Goal: Task Accomplishment & Management: Manage account settings

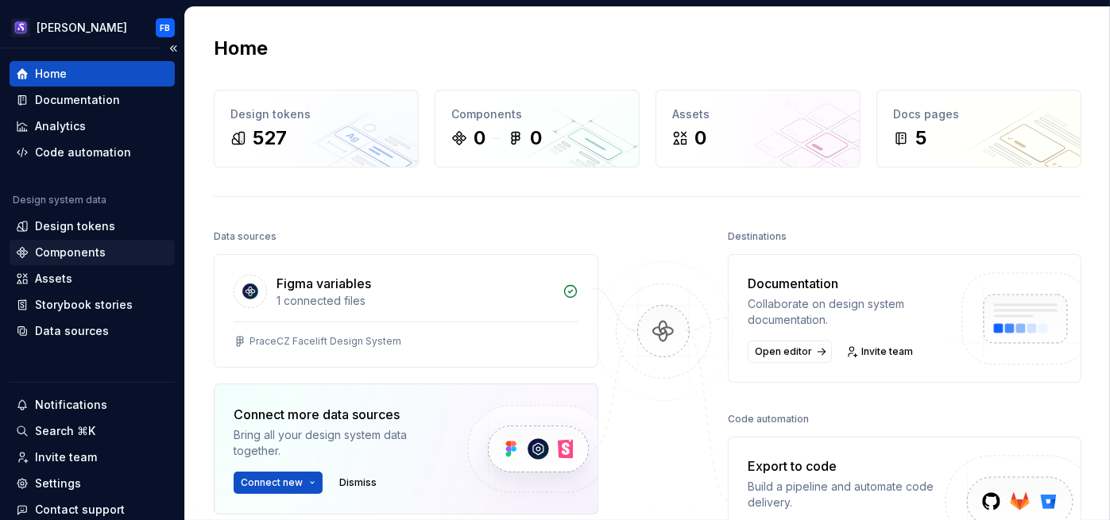
scroll to position [83, 0]
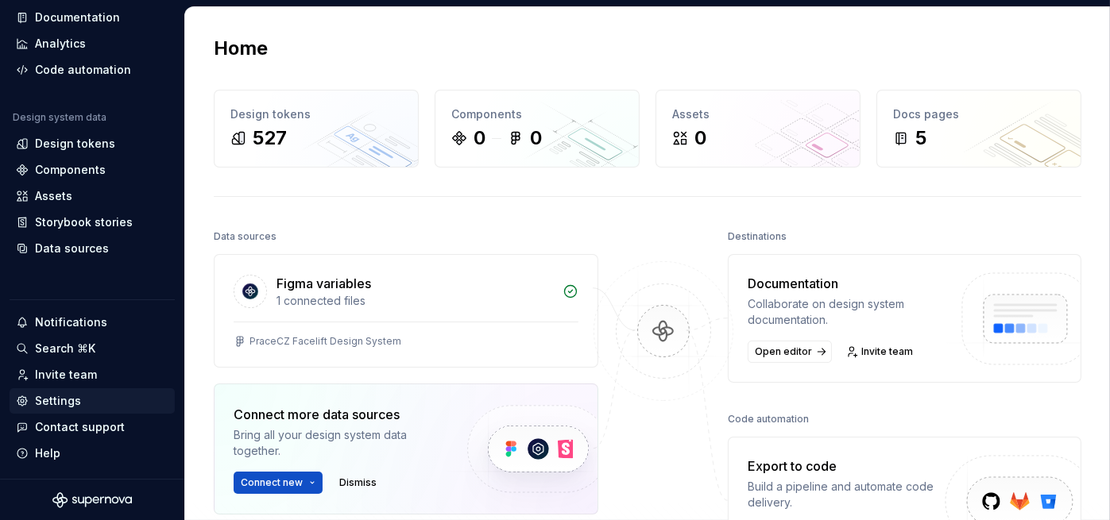
click at [62, 400] on div "Settings" at bounding box center [58, 401] width 46 height 16
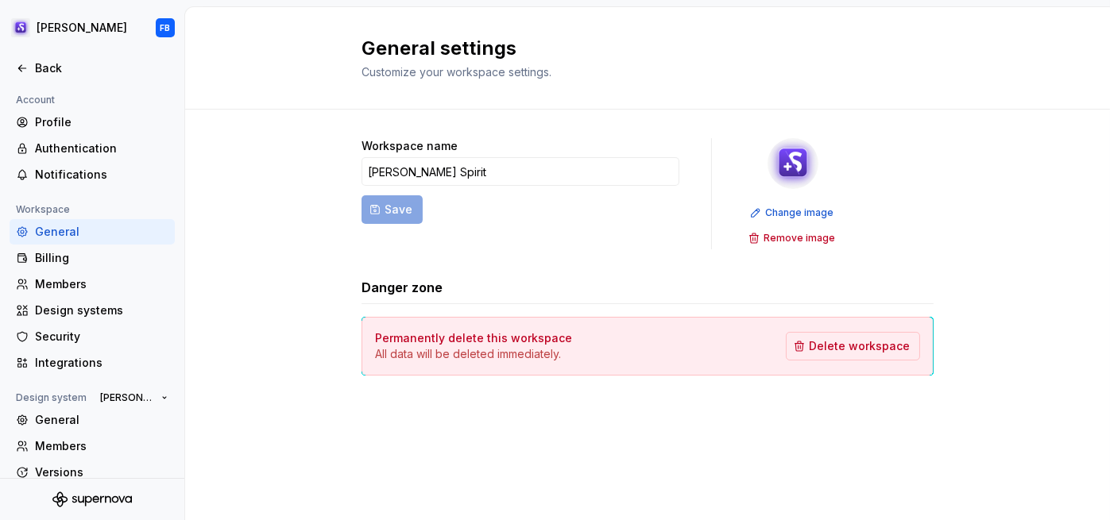
drag, startPoint x: 287, startPoint y: 330, endPoint x: 769, endPoint y: 433, distance: 492.9
click at [769, 433] on div "Workspace name Alma Spirit Save Change image Remove image Danger zone Permanent…" at bounding box center [647, 273] width 572 height 326
click at [83, 284] on div "Members" at bounding box center [101, 284] width 133 height 16
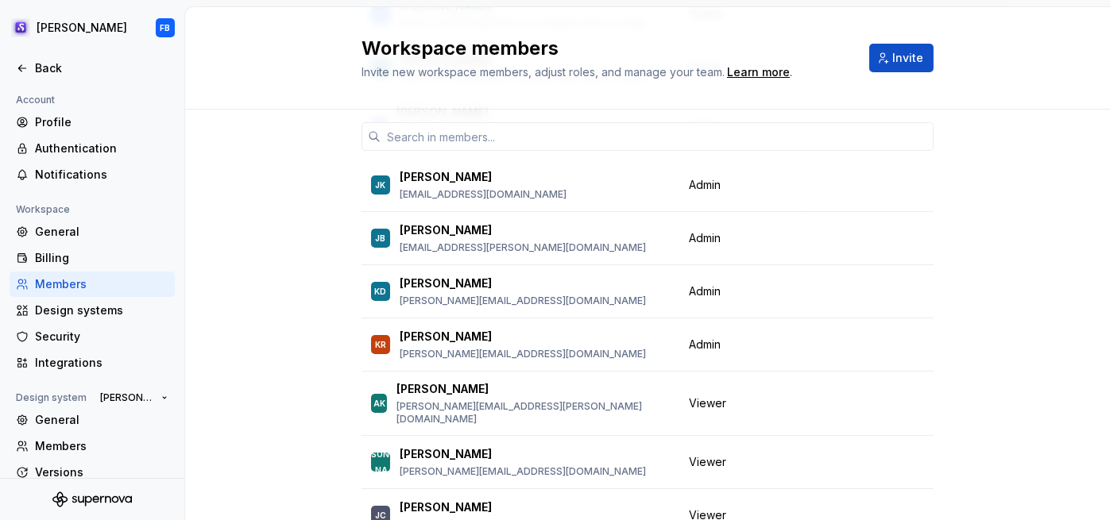
scroll to position [238, 0]
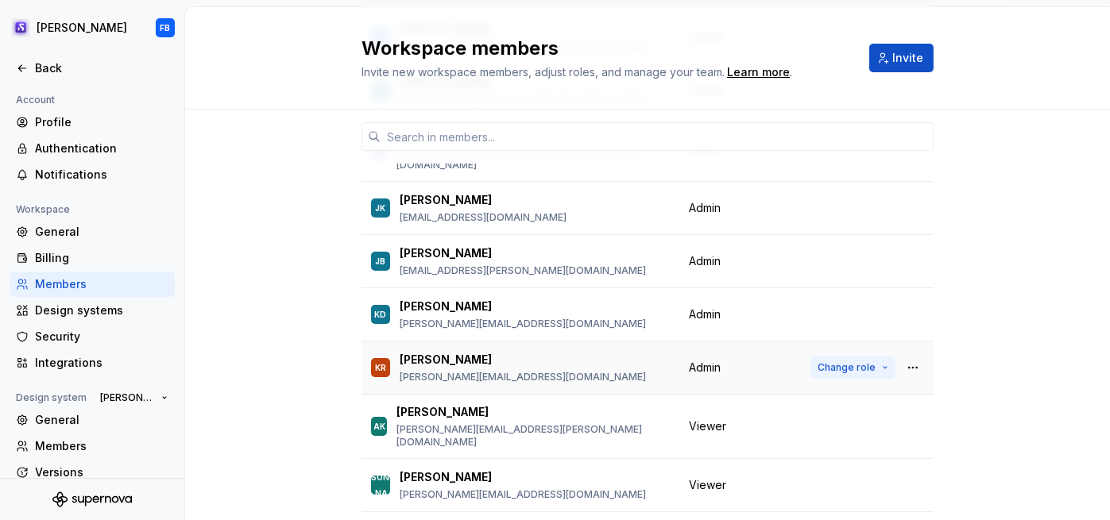
click at [879, 357] on button "Change role" at bounding box center [852, 368] width 85 height 22
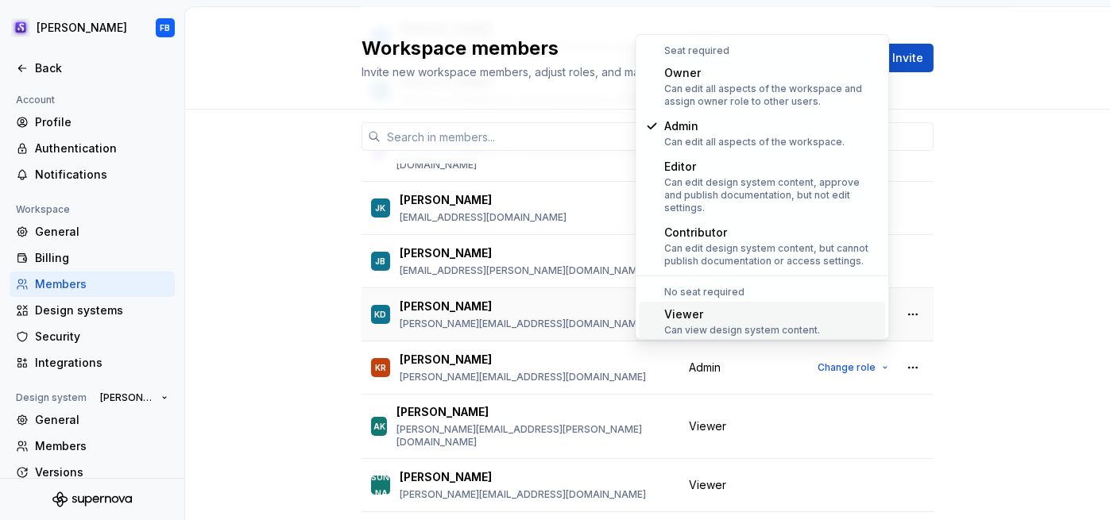
click at [698, 307] on div "Viewer" at bounding box center [742, 315] width 156 height 16
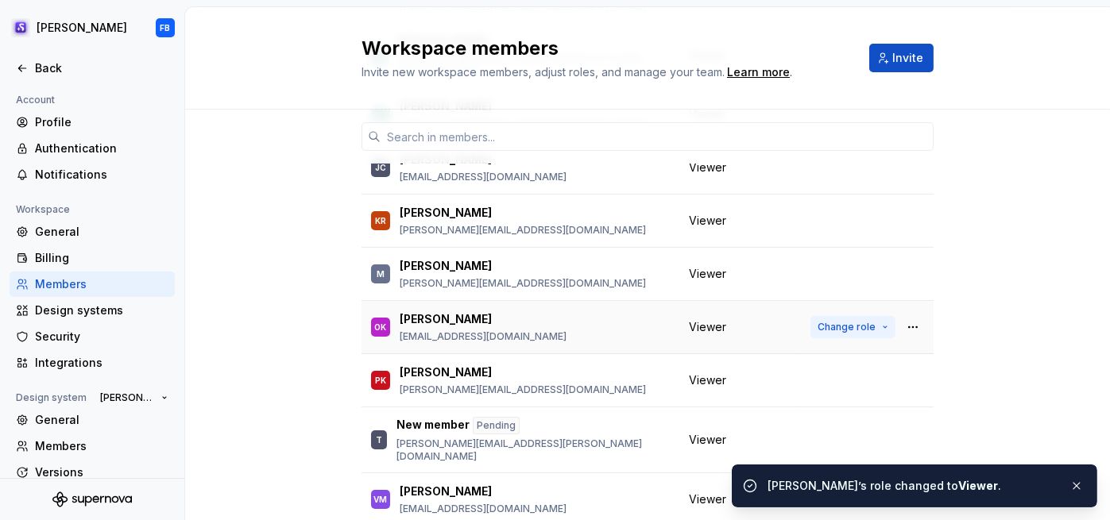
scroll to position [635, 0]
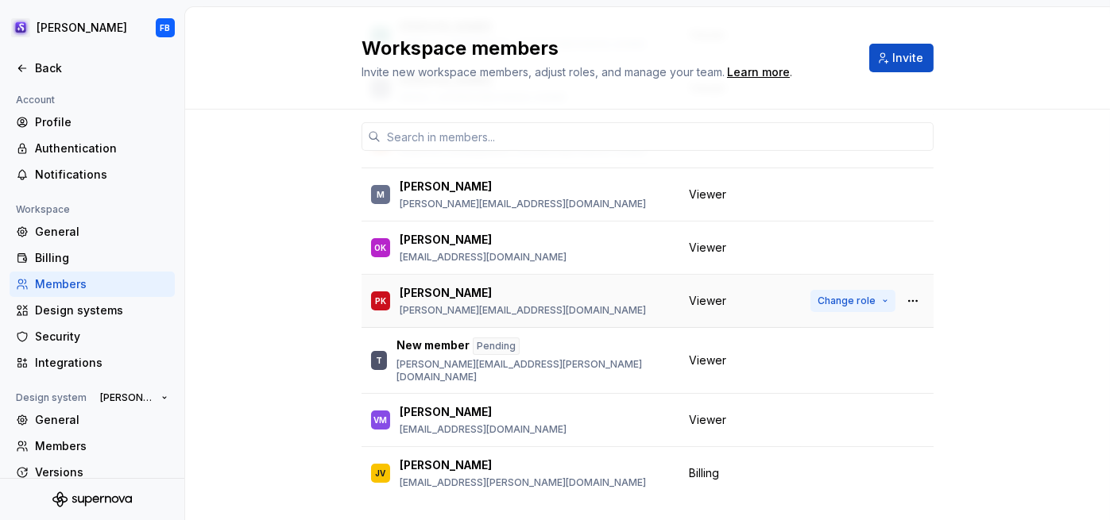
click at [877, 290] on button "Change role" at bounding box center [852, 301] width 85 height 22
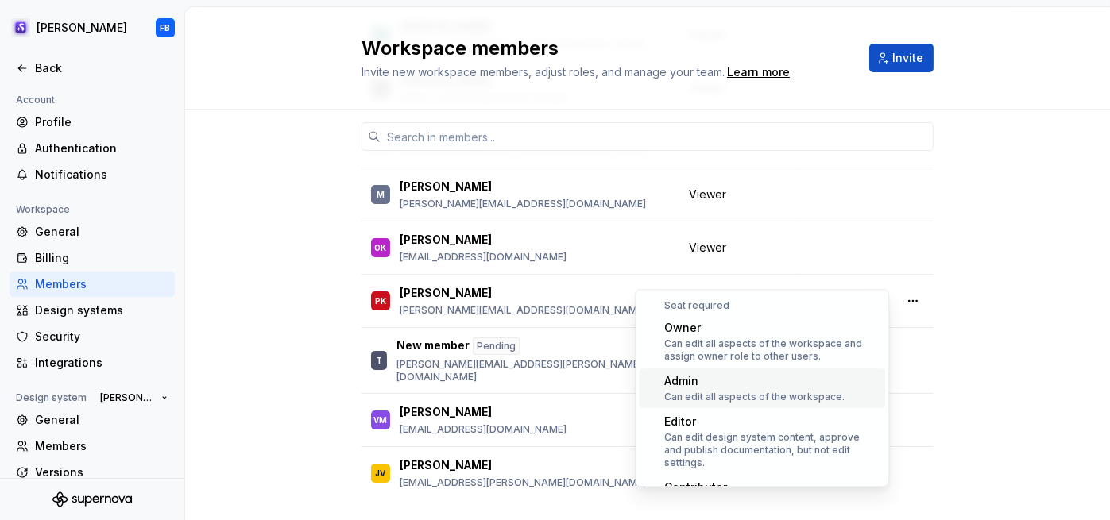
click at [728, 388] on div "Admin" at bounding box center [754, 381] width 180 height 16
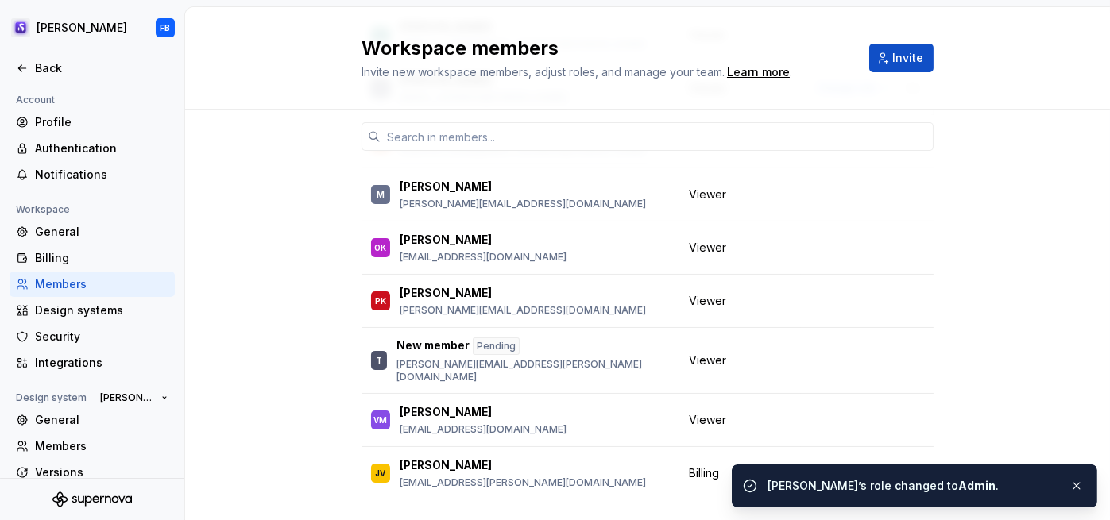
scroll to position [317, 0]
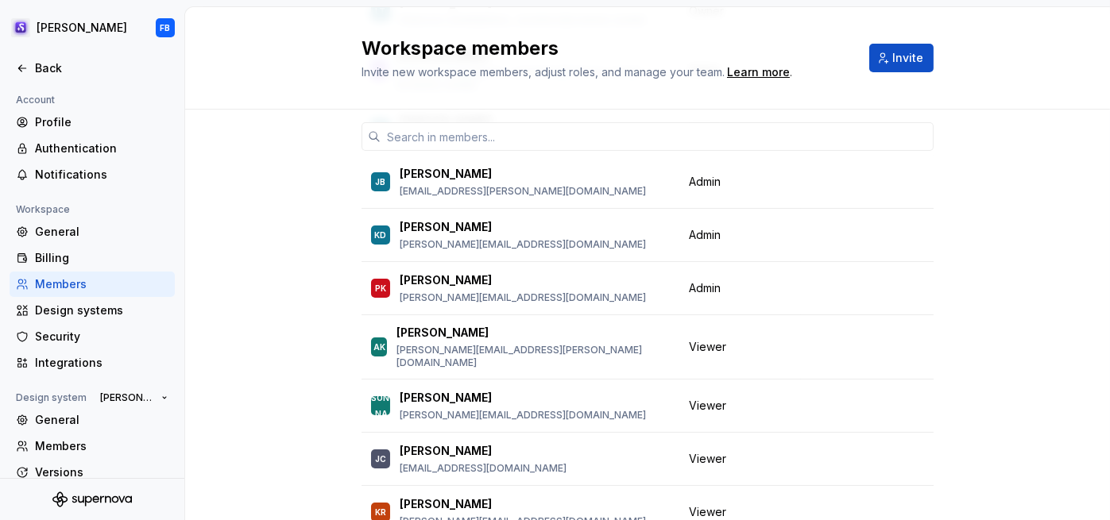
click at [1010, 64] on div "Workspace members Invite new workspace members, adjust roles, and manage your t…" at bounding box center [647, 58] width 925 height 102
